Goal: Transaction & Acquisition: Purchase product/service

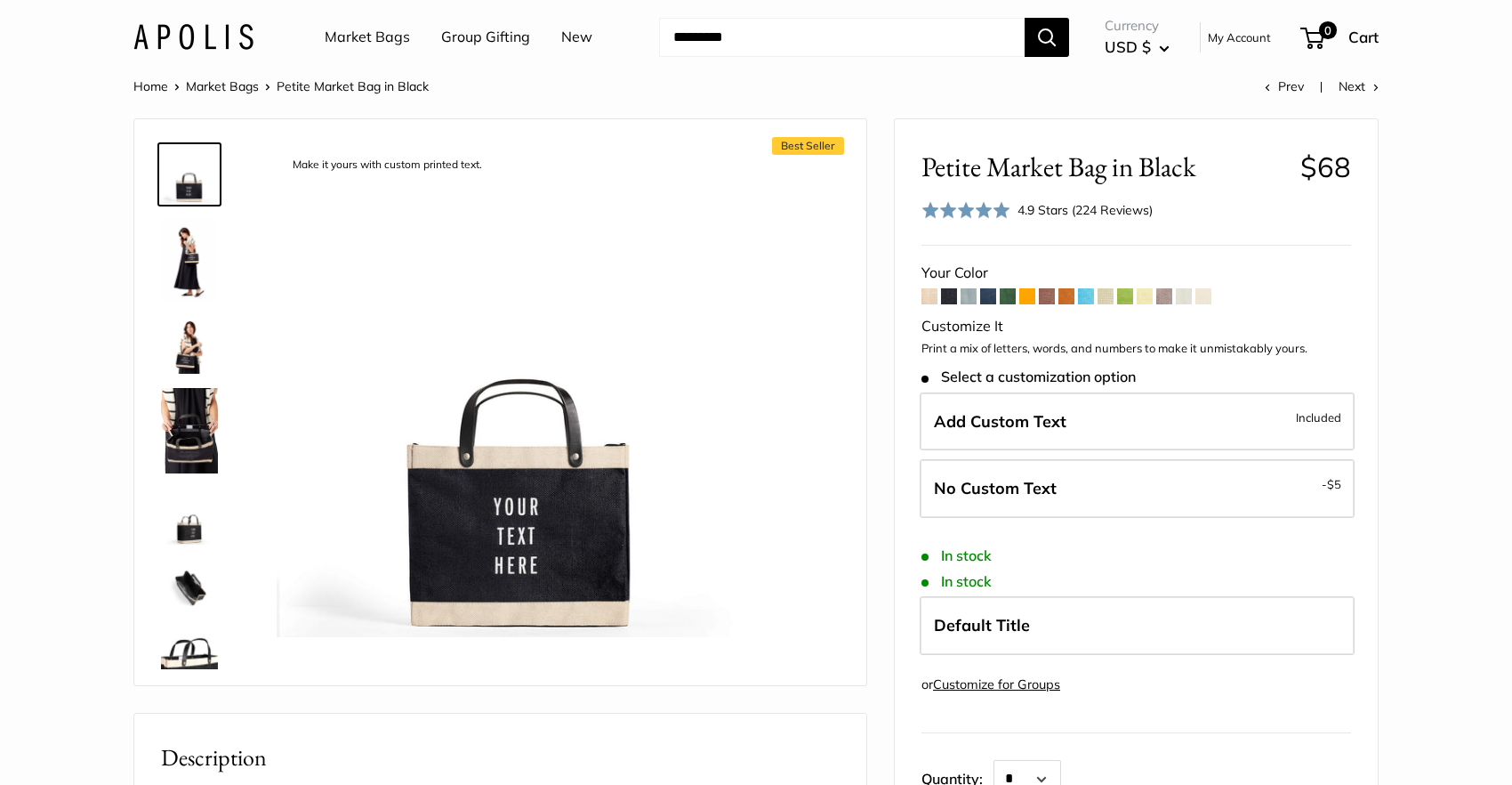
click at [188, 253] on img at bounding box center [189, 259] width 57 height 85
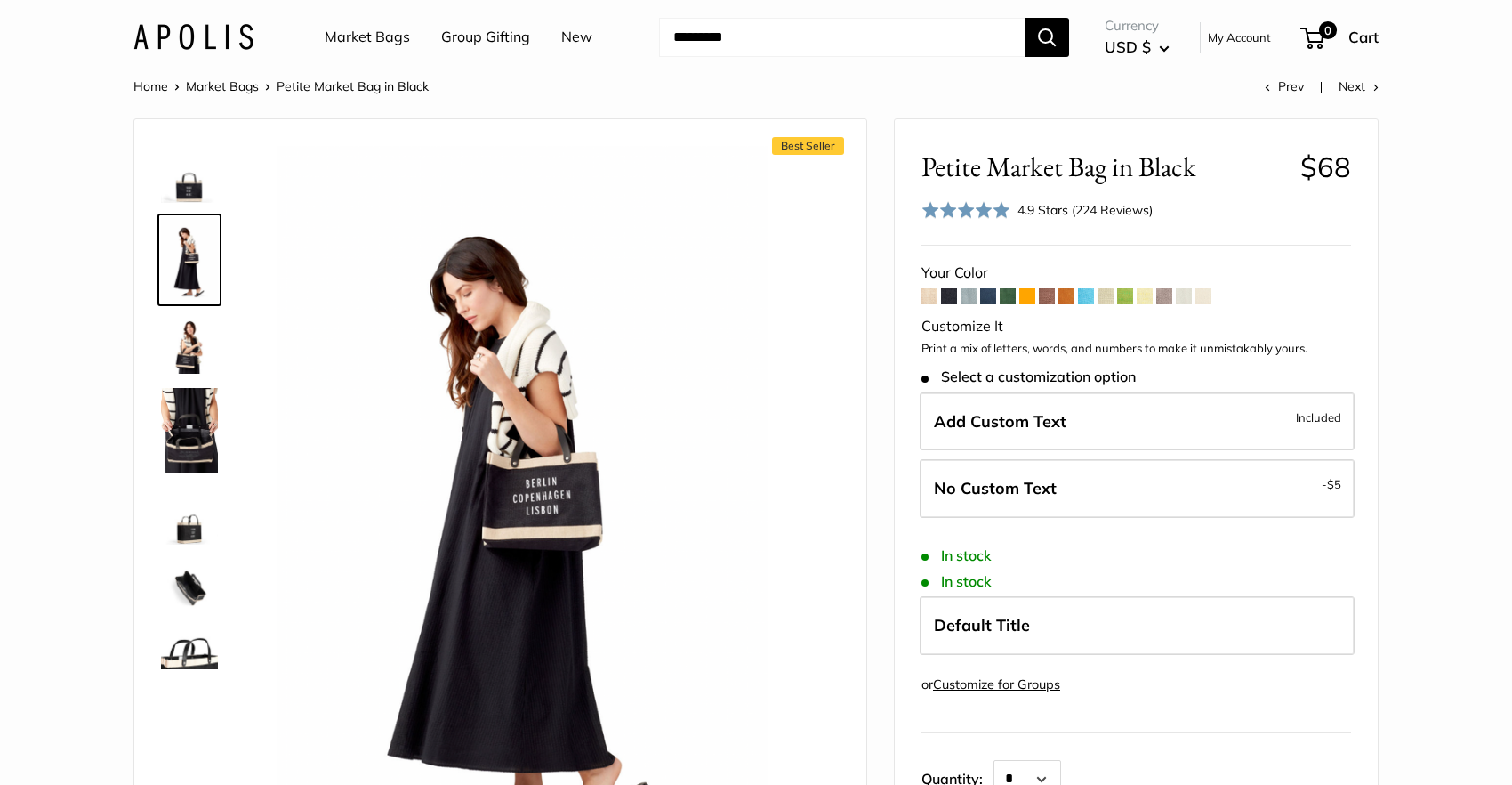
click at [183, 340] on img at bounding box center [189, 345] width 57 height 57
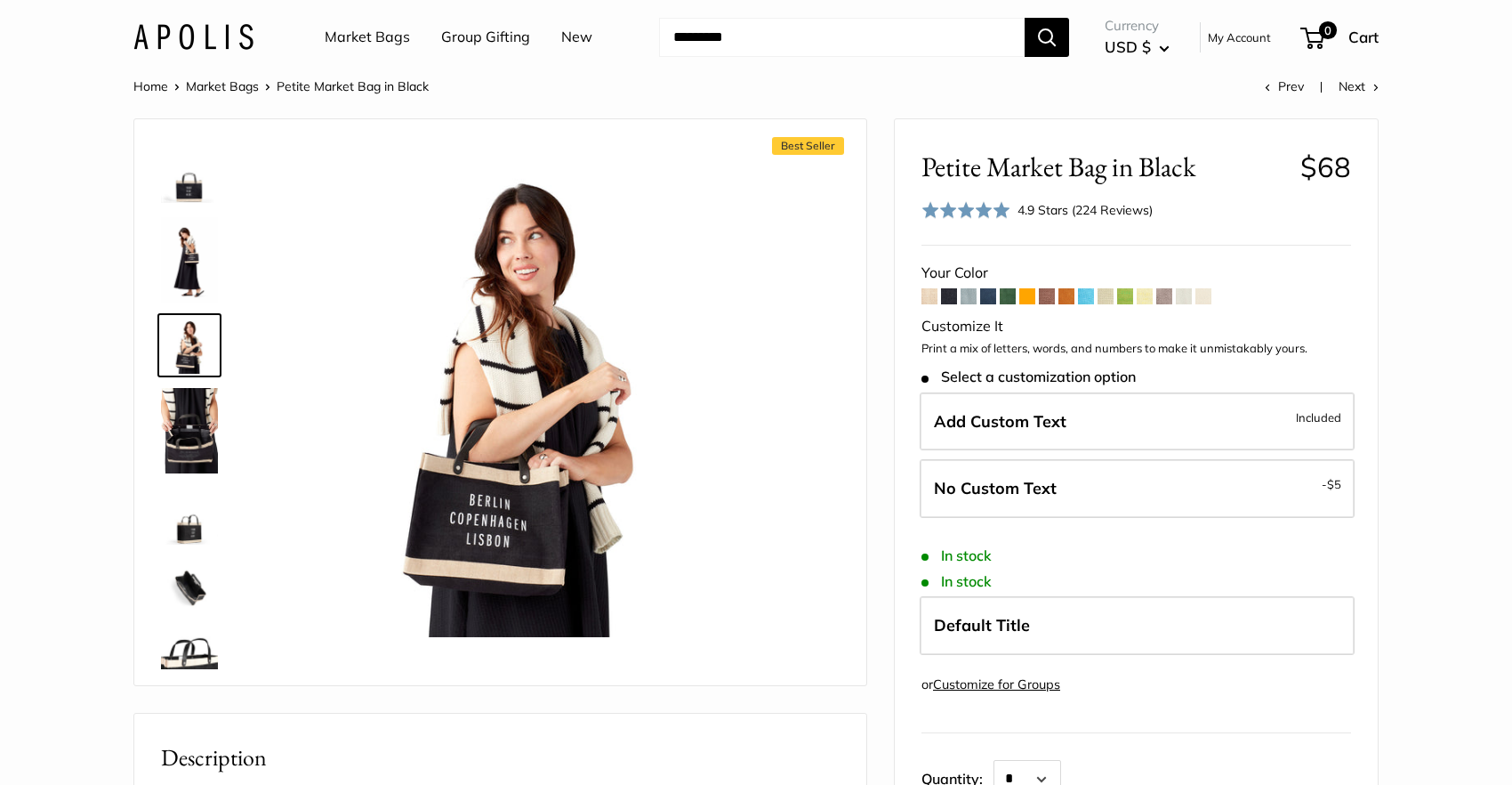
click at [184, 433] on img at bounding box center [189, 430] width 57 height 85
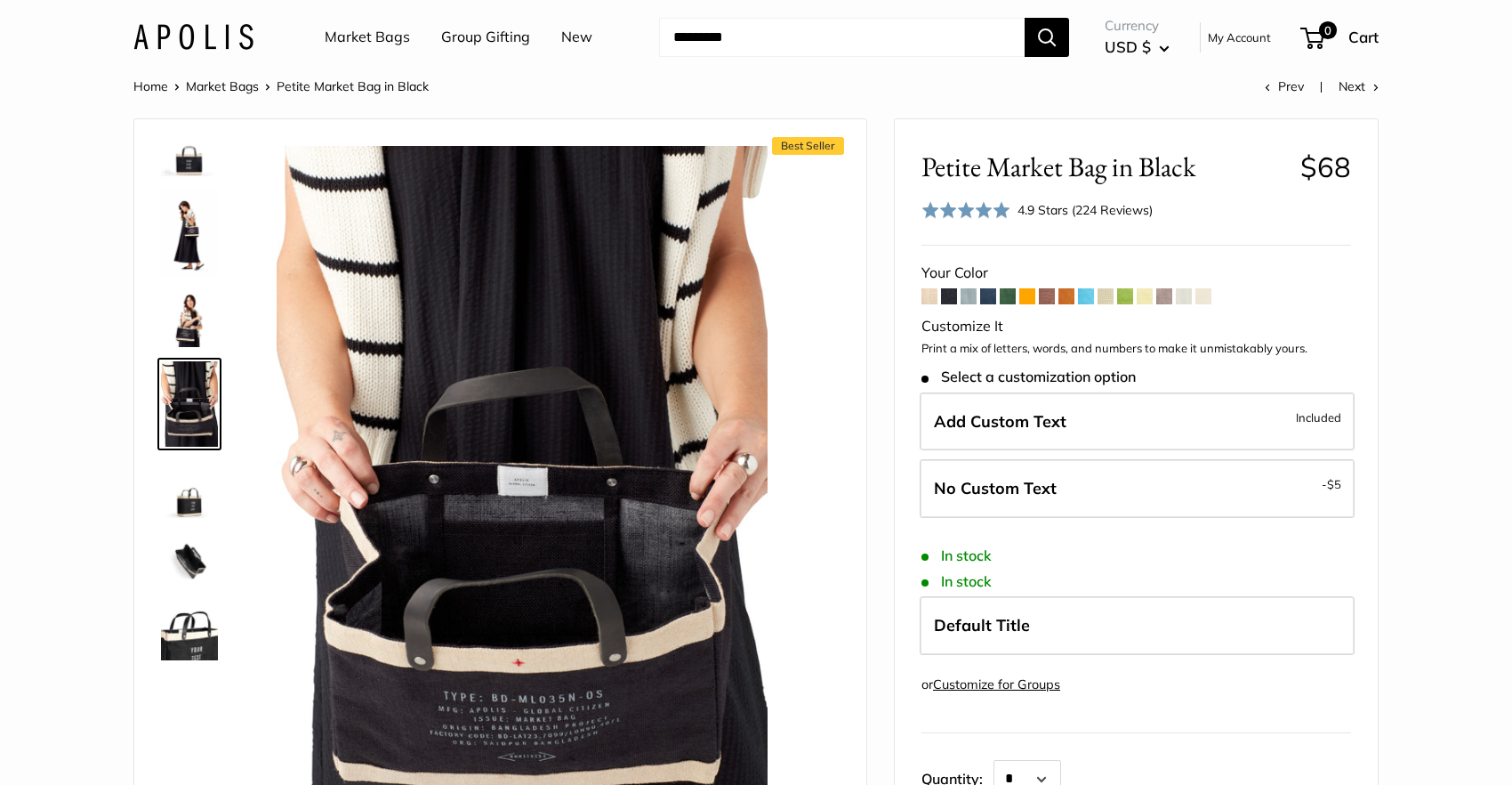
click at [199, 559] on img at bounding box center [189, 560] width 57 height 57
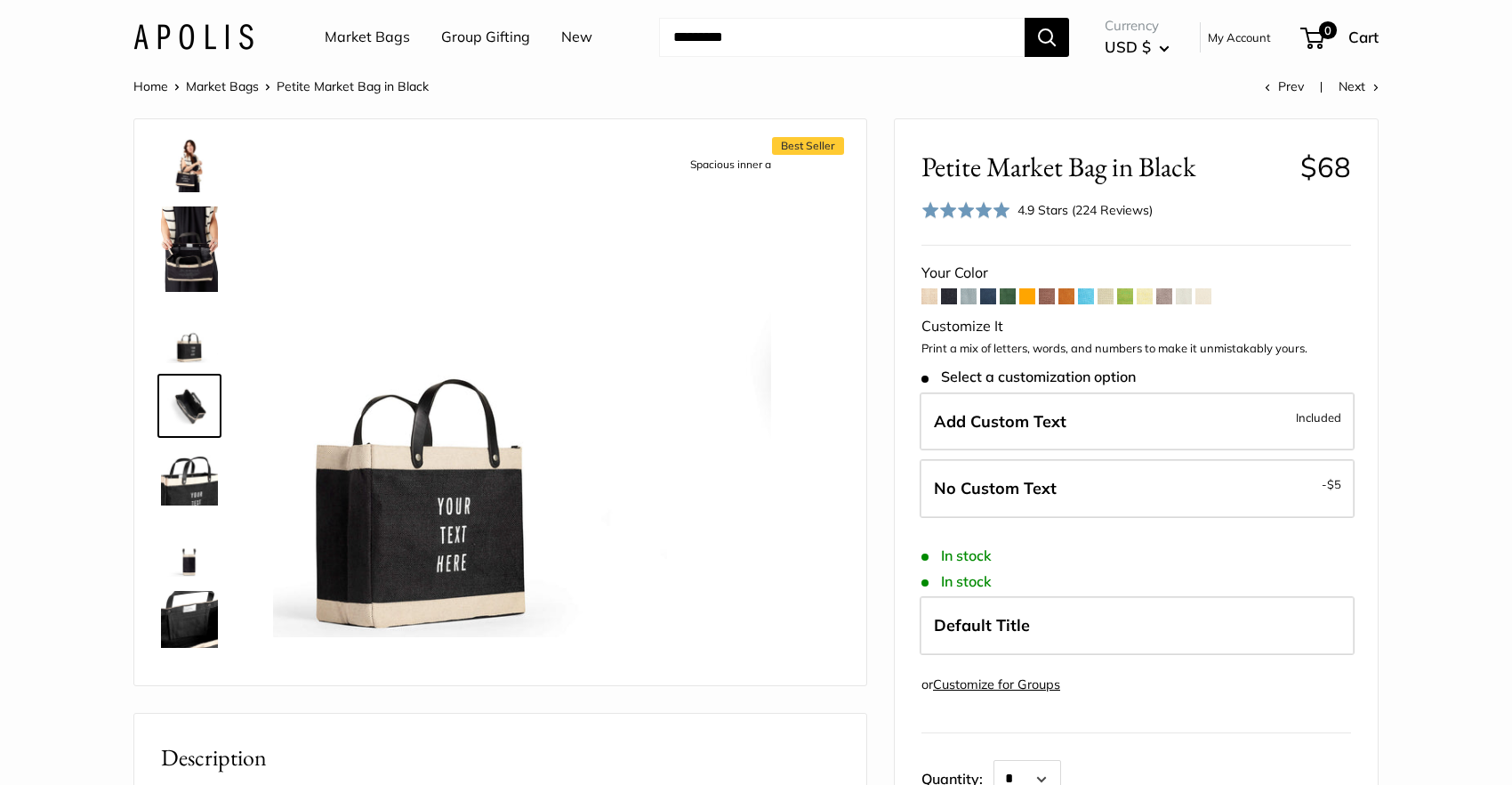
scroll to position [183, 0]
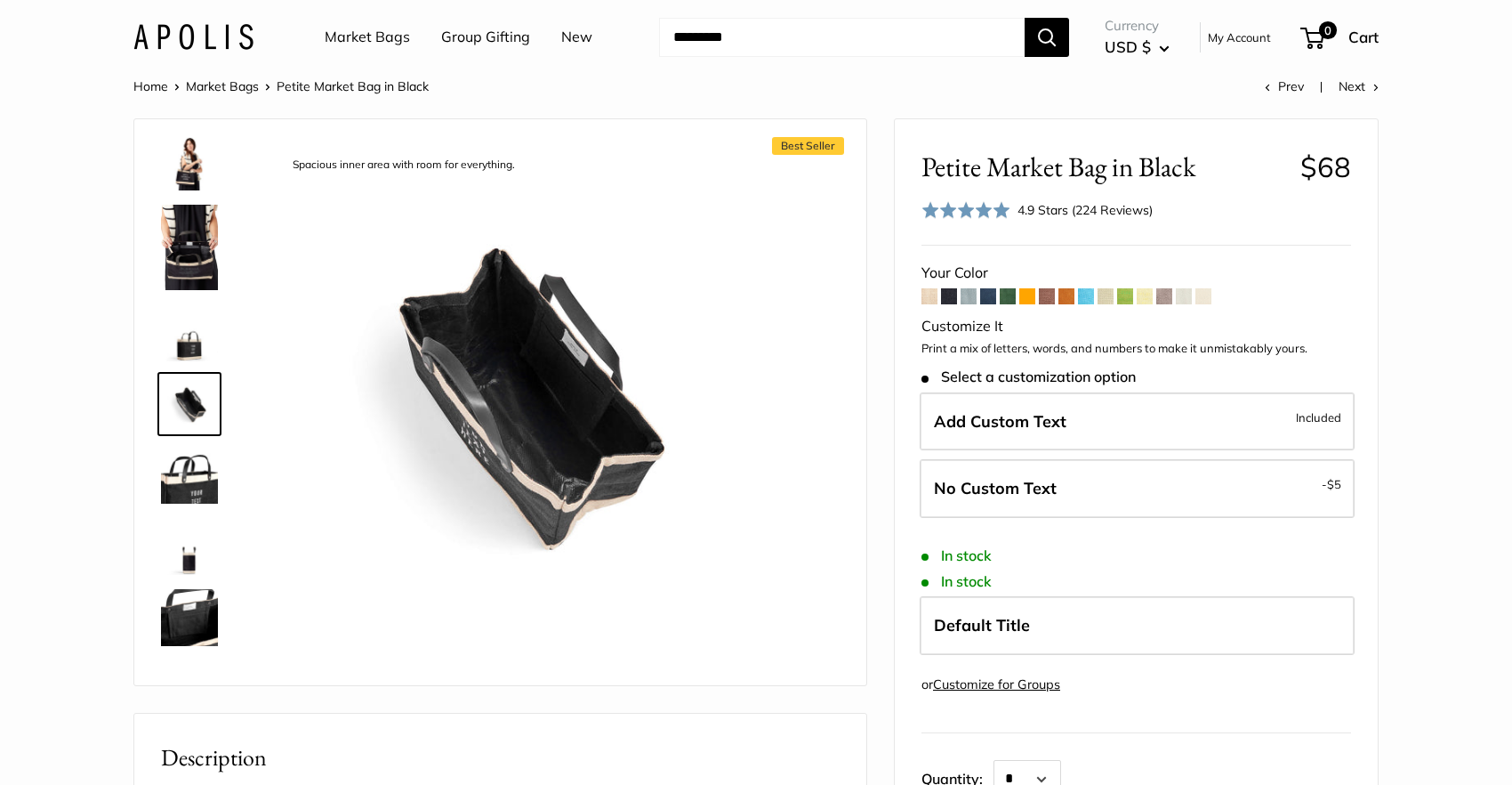
click at [212, 81] on link "Market Bags" at bounding box center [222, 86] width 73 height 16
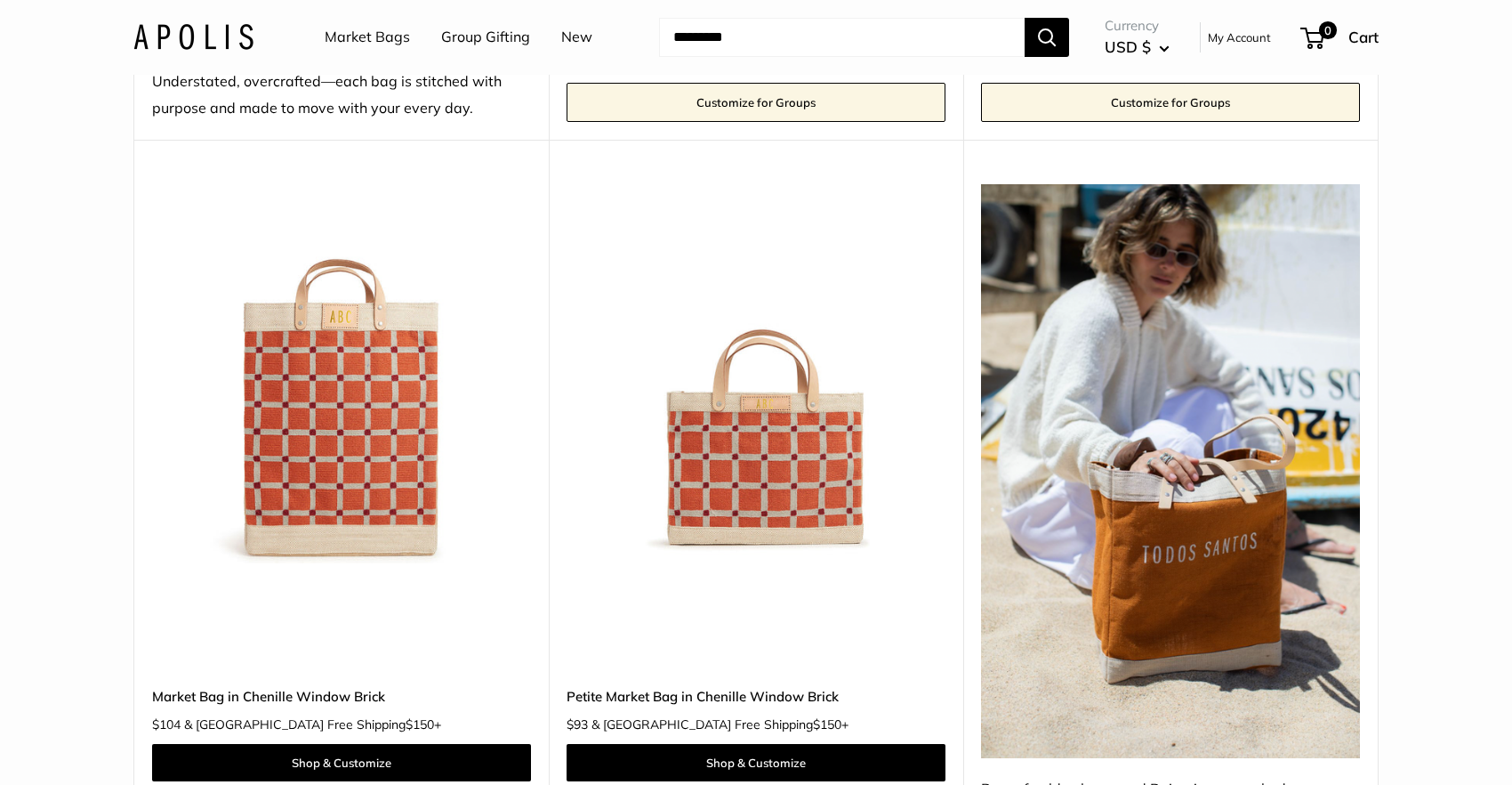
scroll to position [2778, 0]
